Goal: Go to known website: Access a specific website the user already knows

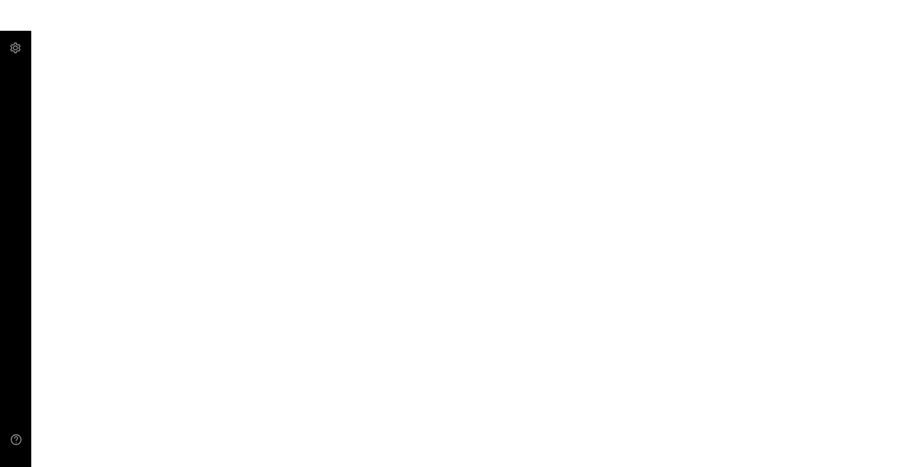
click at [77, 0] on main at bounding box center [455, 233] width 911 height 467
